Goal: Task Accomplishment & Management: Use online tool/utility

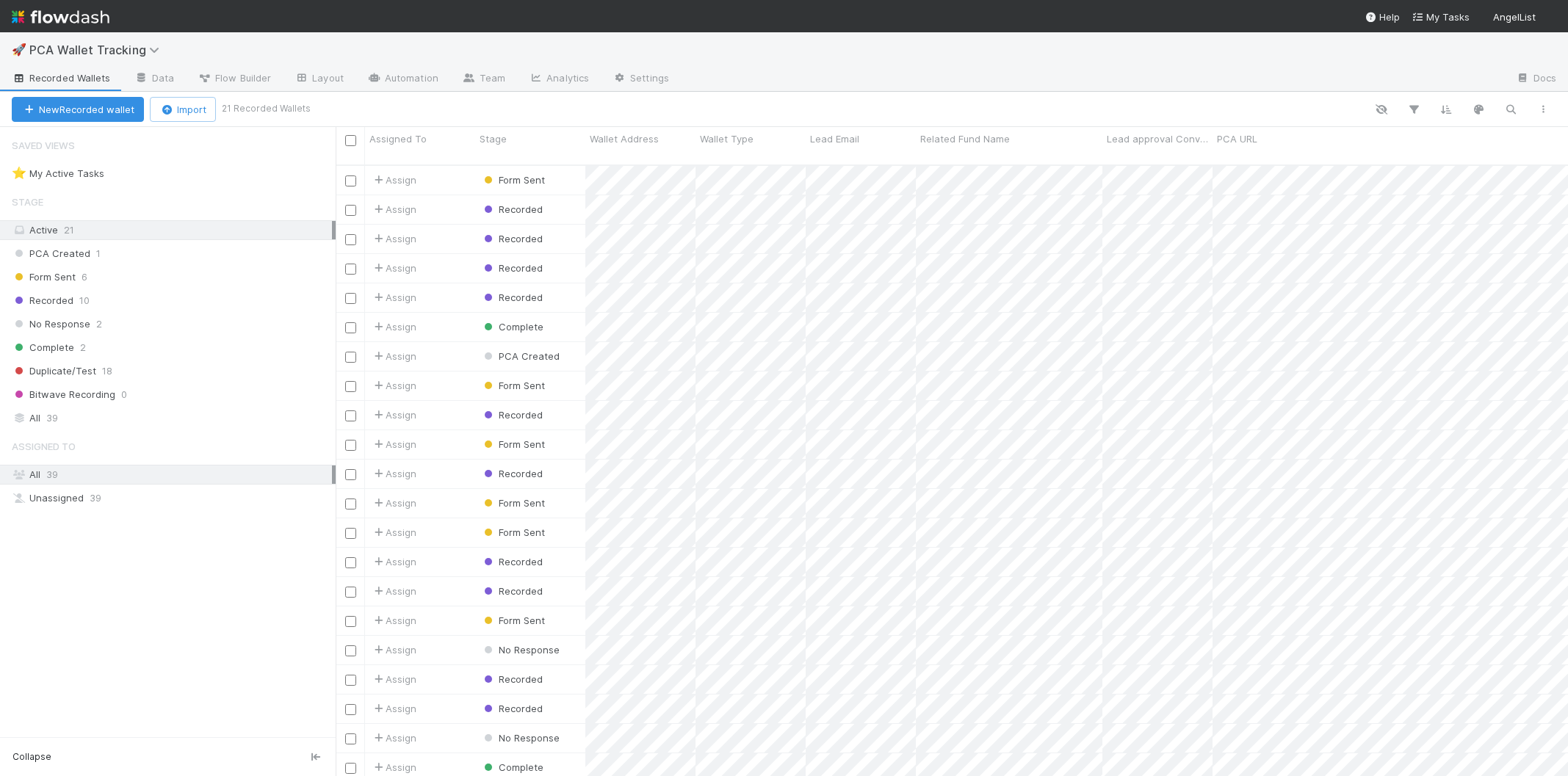
scroll to position [623, 1232]
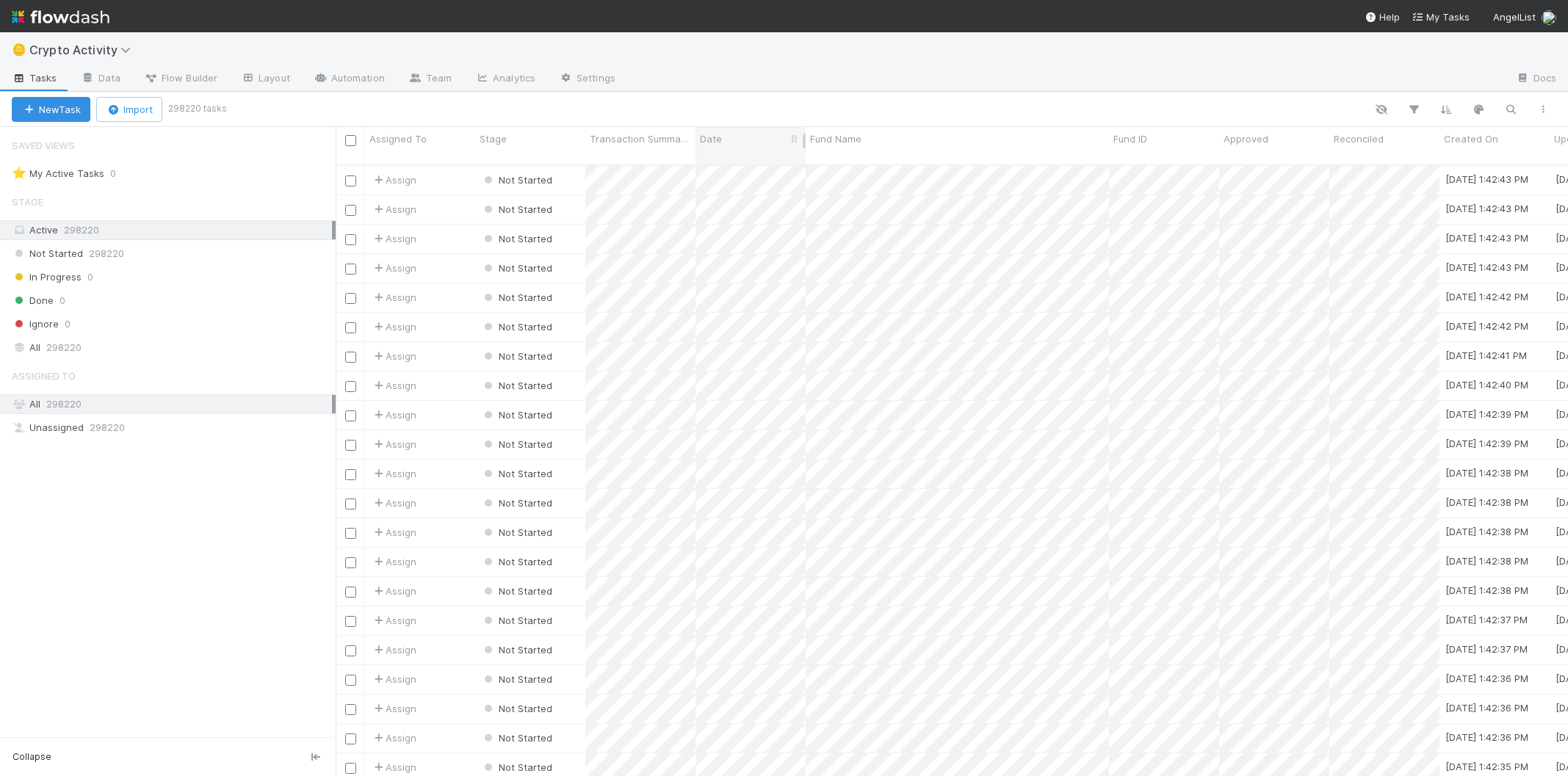
click at [767, 138] on div "Date" at bounding box center [750, 139] width 102 height 15
click at [766, 160] on div "Sort Oldest → Newest" at bounding box center [784, 167] width 168 height 22
click at [761, 143] on div "Date" at bounding box center [750, 139] width 102 height 15
click at [761, 181] on div "Sort Newest → Oldest" at bounding box center [784, 189] width 168 height 22
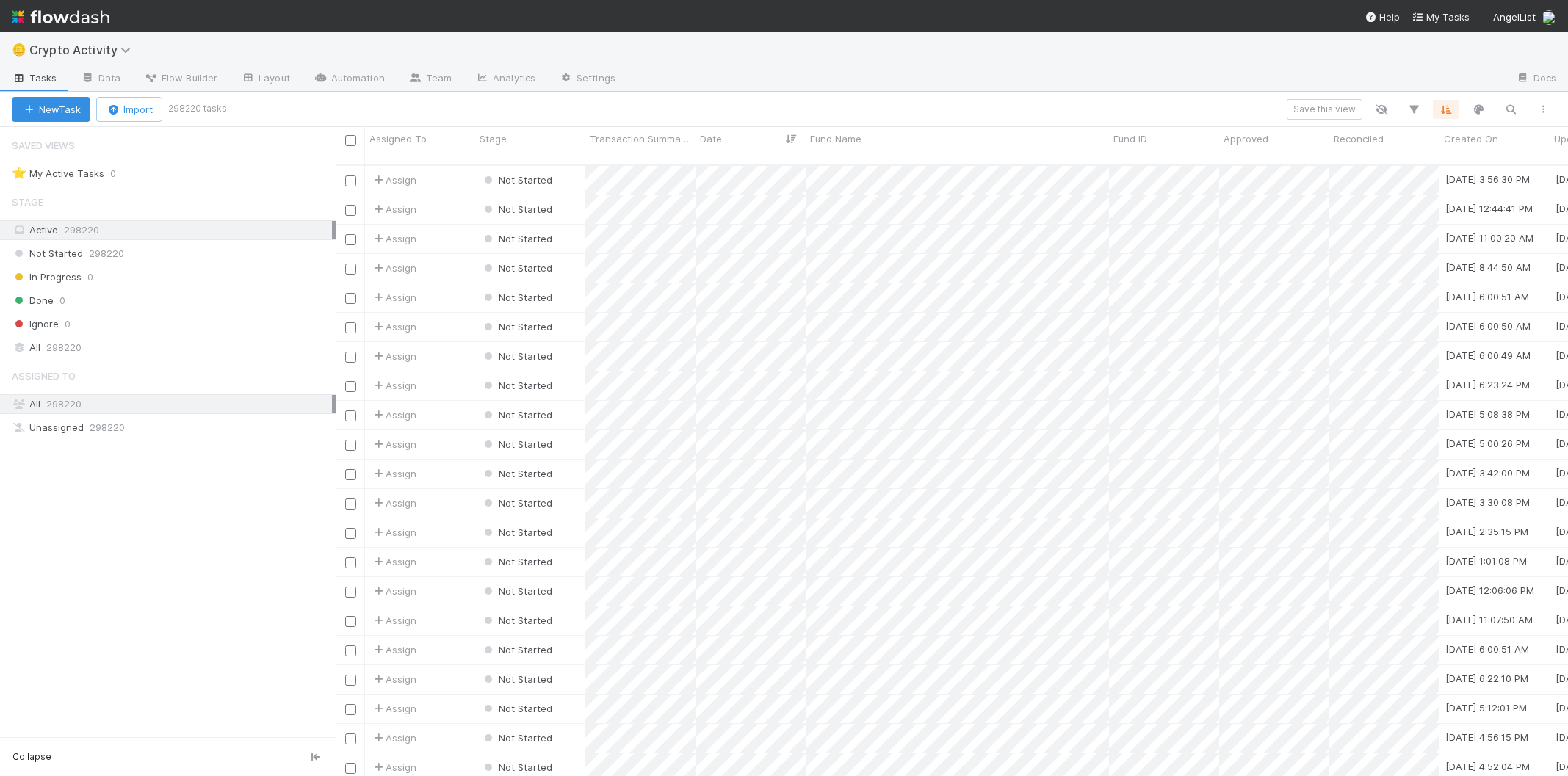
click at [231, 399] on div "All 298220" at bounding box center [171, 405] width 320 height 18
click at [213, 502] on div "Saved Views ⭐ My Active Tasks 0 Stage Active 298220 Not Started 298220 In Progr…" at bounding box center [168, 432] width 336 height 610
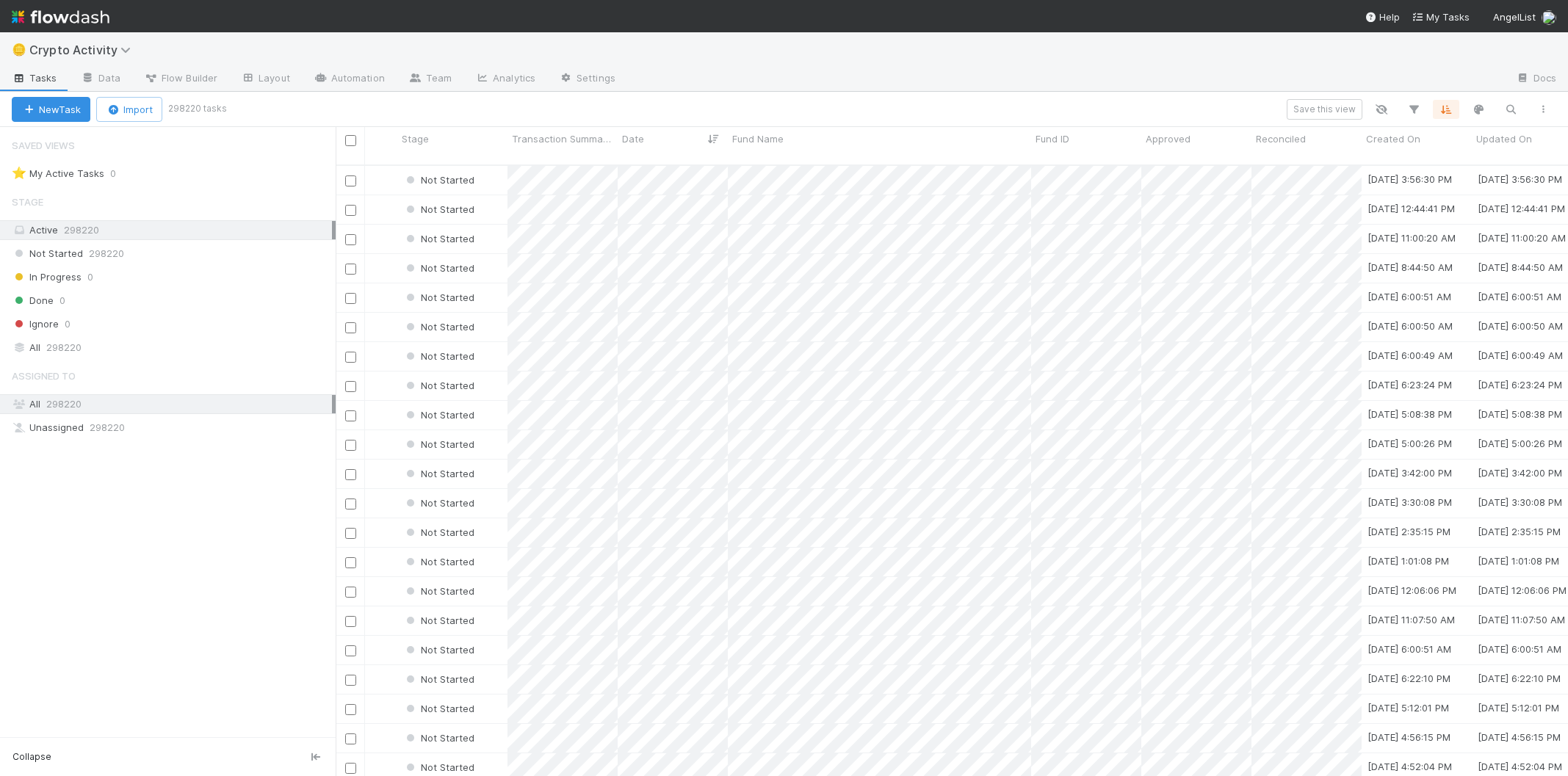
scroll to position [0, 0]
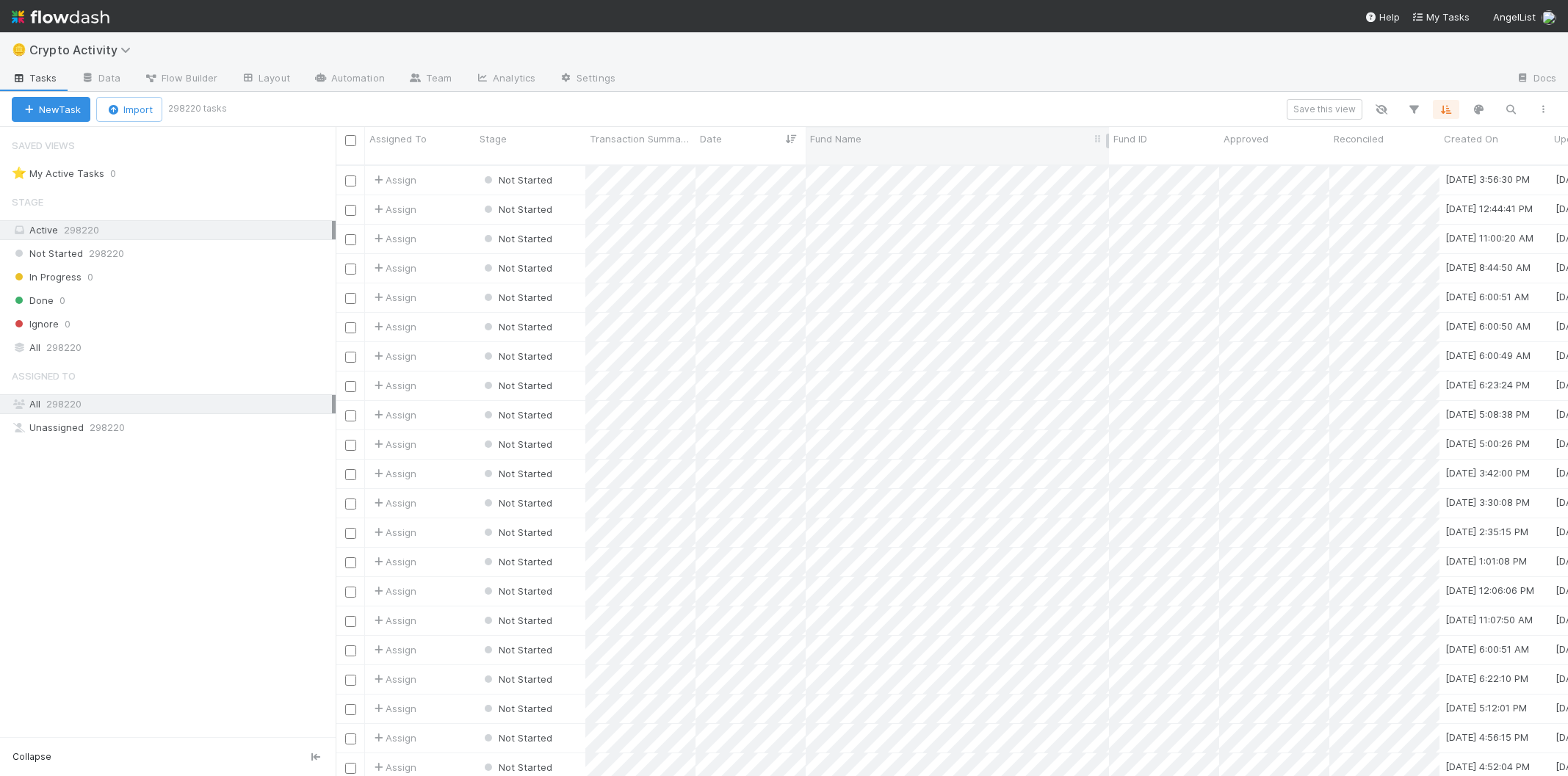
click at [841, 138] on span "Fund Name" at bounding box center [836, 139] width 52 height 15
click at [841, 138] on div "Sort A → Z Sort Z → A Hide Edit field Delete field" at bounding box center [784, 388] width 1568 height 776
